Goal: Find specific page/section: Find specific page/section

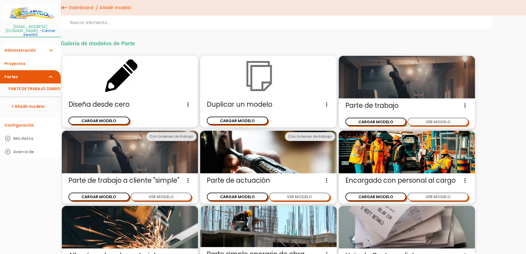
click at [259, 87] on img at bounding box center [268, 76] width 136 height 41
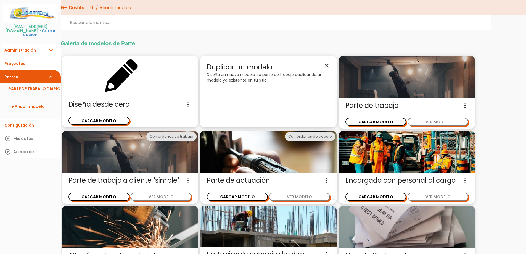
click at [326, 64] on icon "close" at bounding box center [327, 65] width 7 height 7
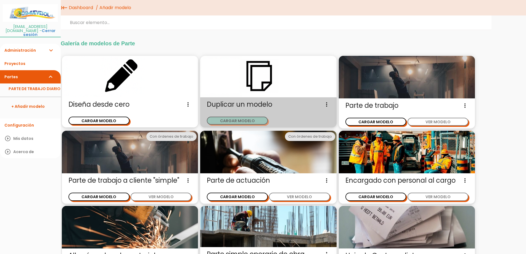
click at [247, 122] on button "CARGAR MODELO" at bounding box center [237, 121] width 61 height 8
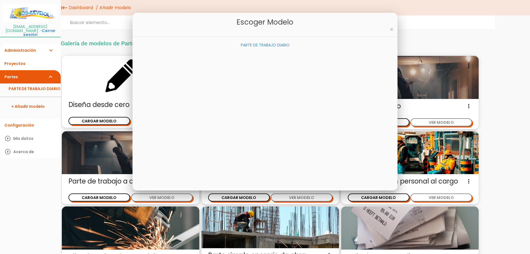
click at [389, 32] on div "Escoger modelo ×" at bounding box center [265, 25] width 265 height 24
click at [274, 44] on link "PARTE DE TRABAJO DIARIO" at bounding box center [265, 45] width 49 height 6
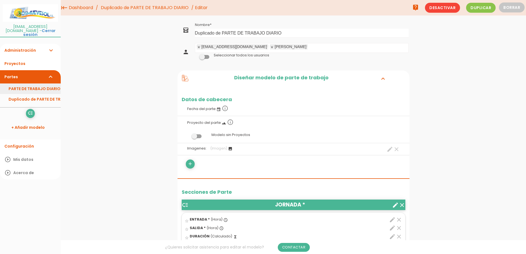
click at [45, 83] on link "PARTE DE TRABAJO DIARIO" at bounding box center [30, 88] width 61 height 10
